Goal: Task Accomplishment & Management: Use online tool/utility

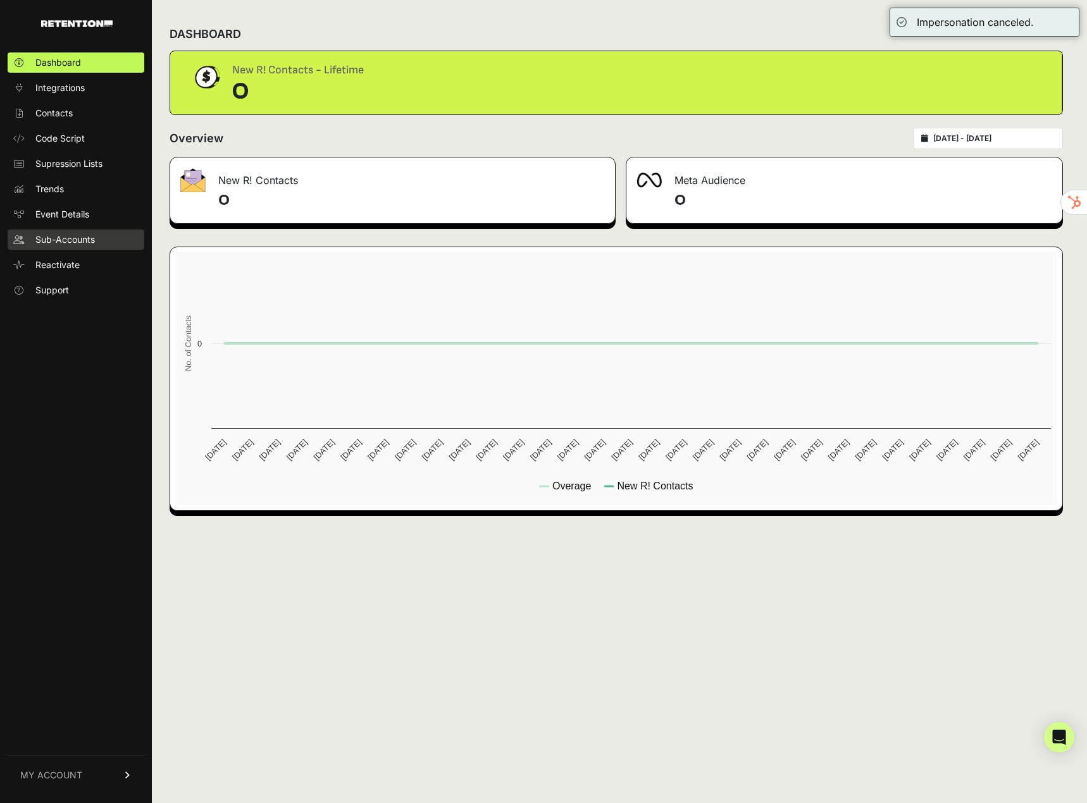
click at [62, 246] on link "Sub-Accounts" at bounding box center [76, 240] width 137 height 20
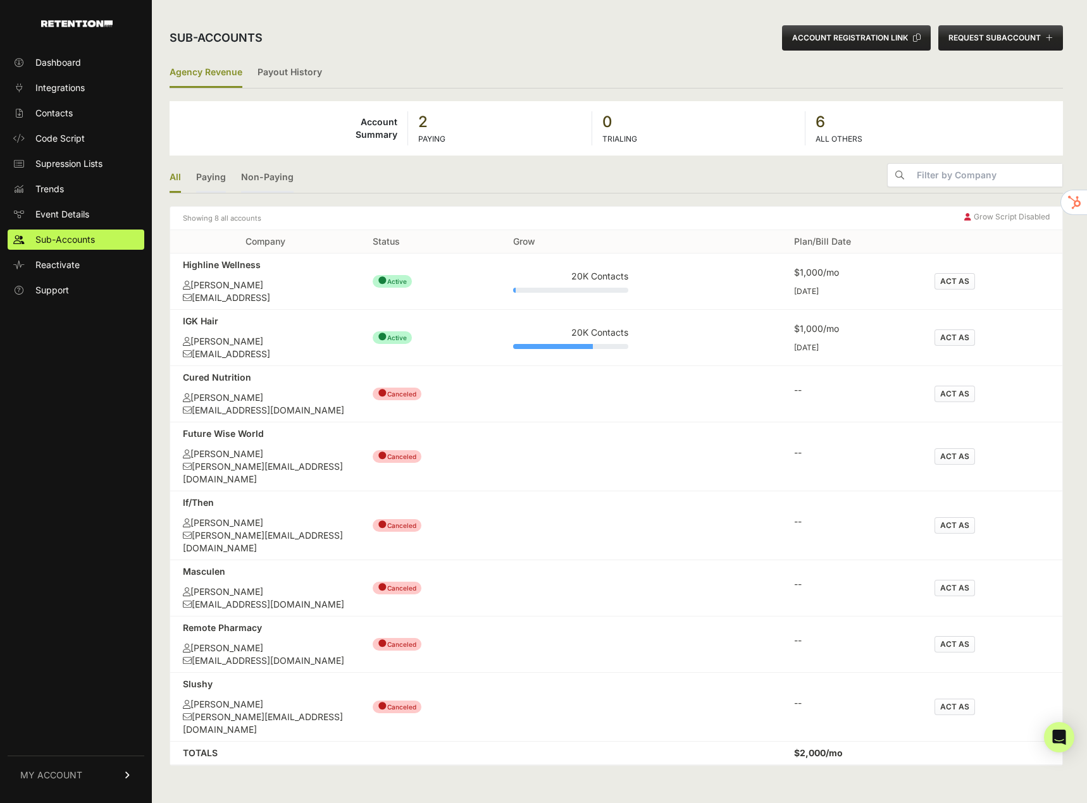
click at [970, 280] on button "ACT AS" at bounding box center [954, 281] width 40 height 16
click at [951, 280] on button "ACT AS" at bounding box center [954, 281] width 40 height 16
